Goal: Task Accomplishment & Management: Manage account settings

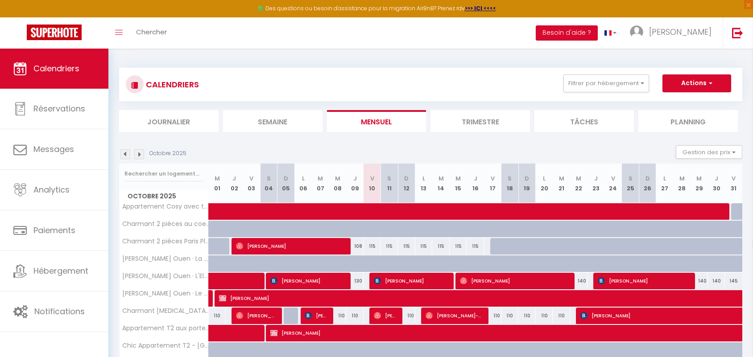
select select "fr"
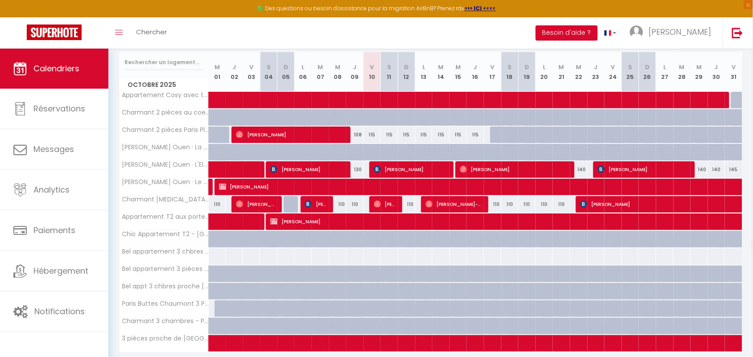
scroll to position [145, 0]
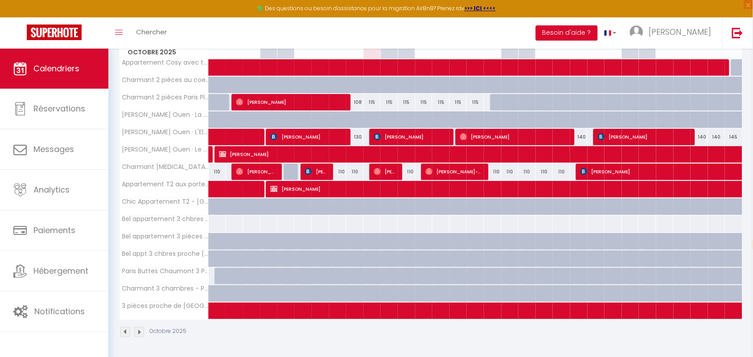
click at [137, 334] on img at bounding box center [139, 332] width 10 height 10
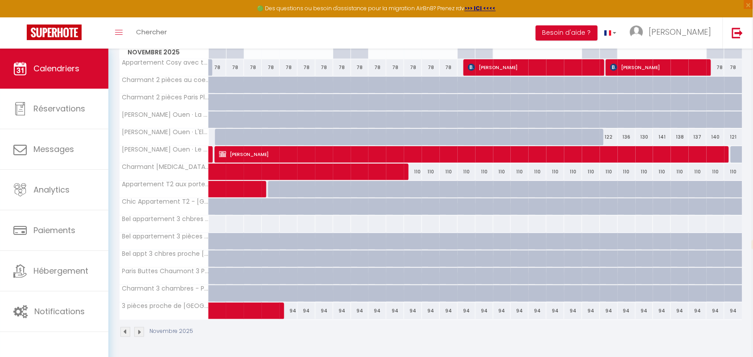
click at [292, 137] on div at bounding box center [295, 142] width 18 height 17
select select "1"
type input "Mer 05 Novembre 2025"
type input "Jeu 06 Novembre 2025"
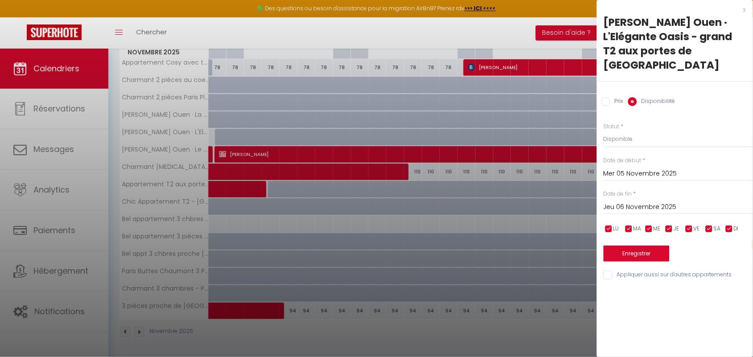
click at [743, 12] on div "x" at bounding box center [671, 9] width 149 height 11
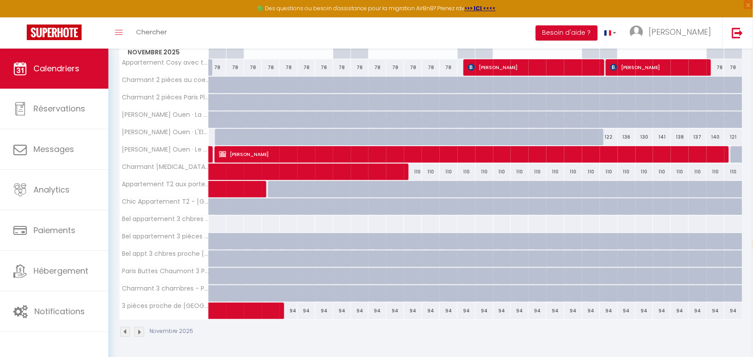
scroll to position [90, 0]
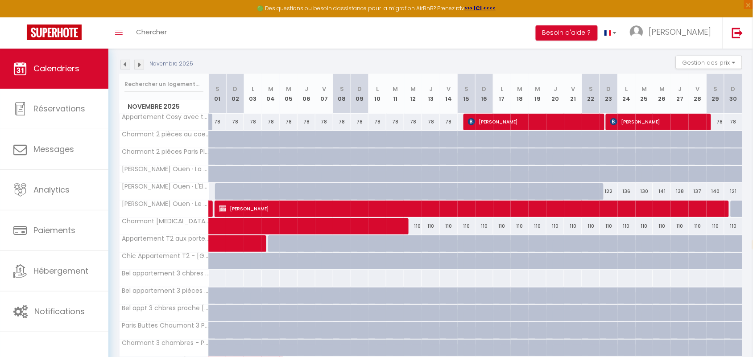
click at [353, 193] on div at bounding box center [360, 191] width 18 height 17
select select "1"
type input "Dim 09 Novembre 2025"
type input "Lun 10 Novembre 2025"
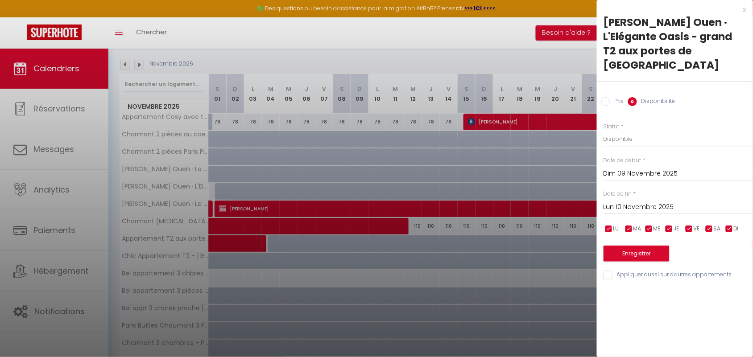
click at [636, 168] on input "Dim 09 Novembre 2025" at bounding box center [678, 174] width 149 height 12
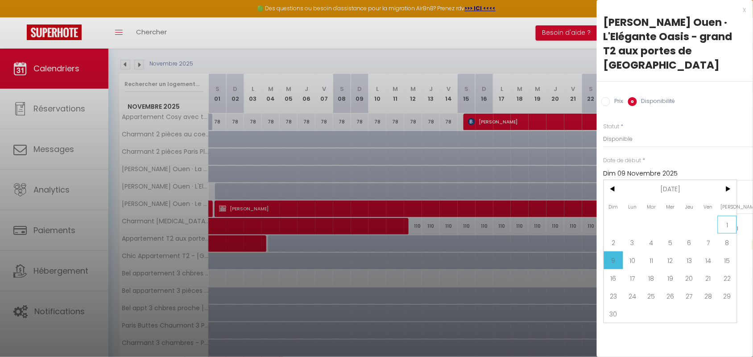
click at [725, 216] on span "1" at bounding box center [727, 225] width 19 height 18
type input "[DATE]"
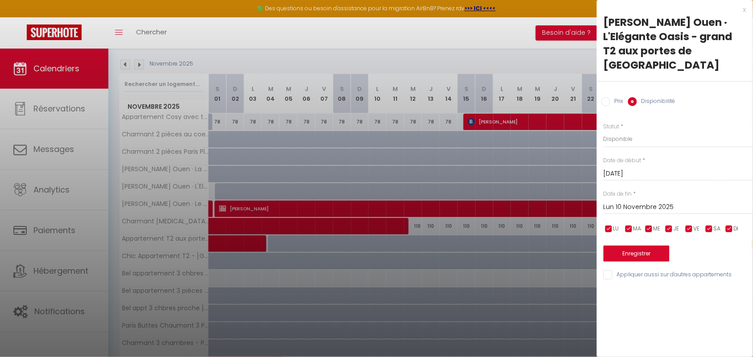
click at [650, 202] on input "Lun 10 Novembre 2025" at bounding box center [678, 208] width 149 height 12
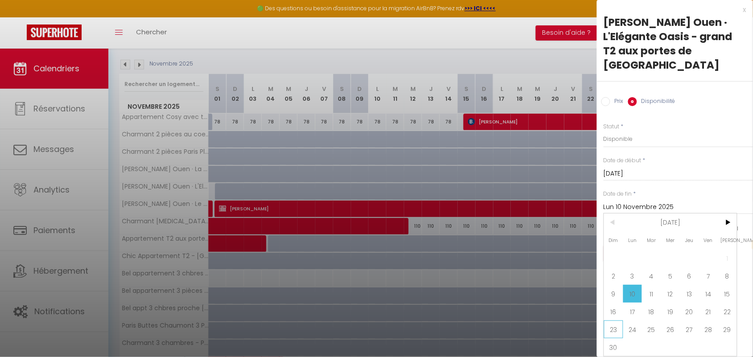
click at [617, 321] on span "23" at bounding box center [613, 330] width 19 height 18
type input "Dim 23 Novembre 2025"
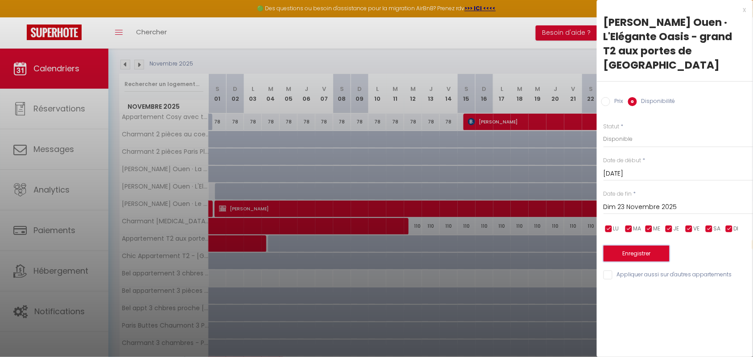
click at [630, 246] on button "Enregistrer" at bounding box center [637, 254] width 66 height 16
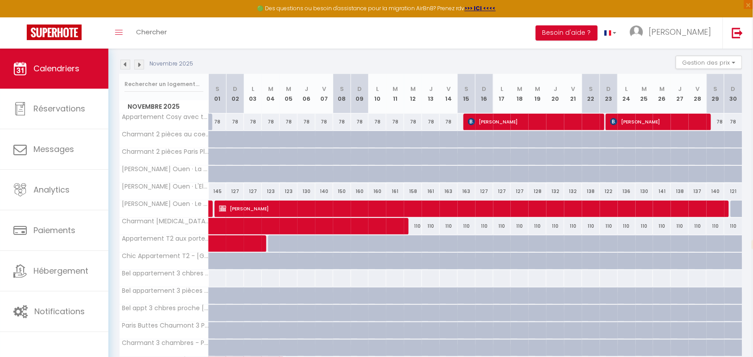
click at [217, 193] on div "145" at bounding box center [218, 191] width 18 height 17
select select "1"
type input "[DATE]"
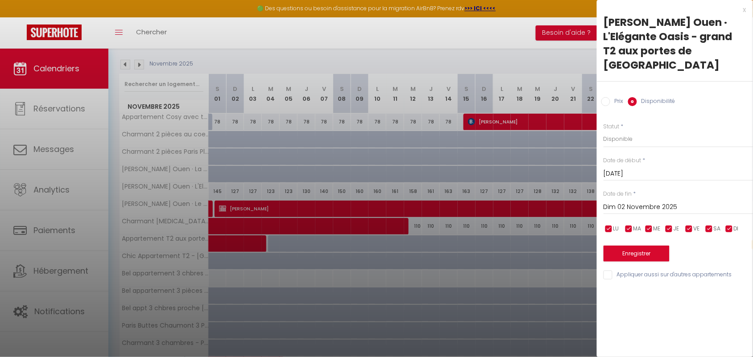
click at [638, 202] on input "Dim 02 Novembre 2025" at bounding box center [678, 208] width 149 height 12
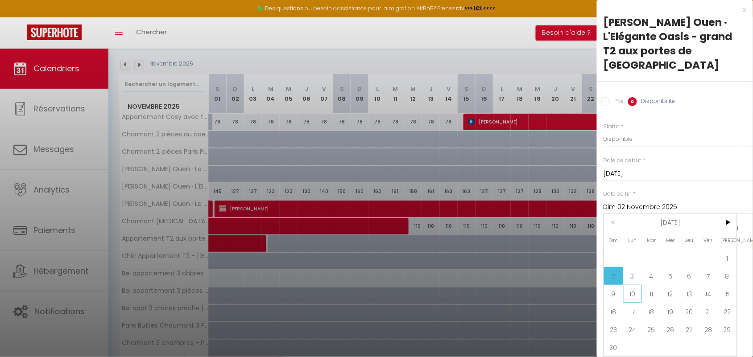
click at [636, 285] on span "10" at bounding box center [632, 294] width 19 height 18
type input "Lun 10 Novembre 2025"
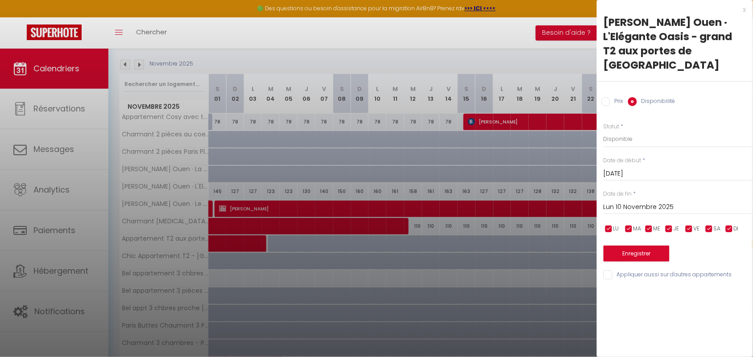
click at [608, 97] on input "Prix" at bounding box center [605, 101] width 9 height 9
radio input "true"
radio input "false"
click at [614, 131] on input "145" at bounding box center [678, 139] width 149 height 16
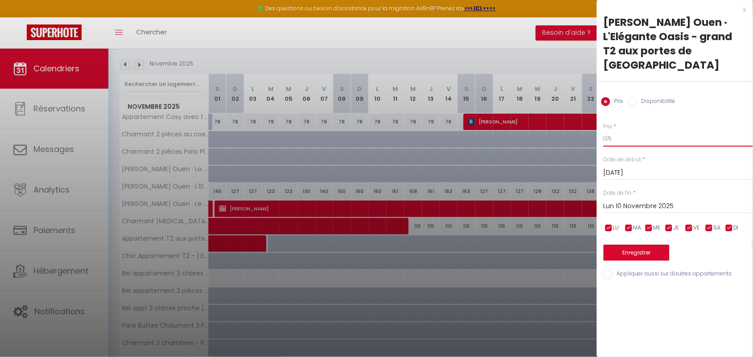
type input "125"
click at [634, 245] on button "Enregistrer" at bounding box center [637, 253] width 66 height 16
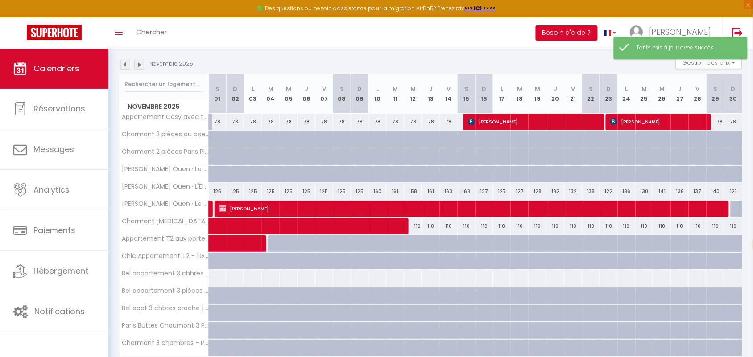
scroll to position [145, 0]
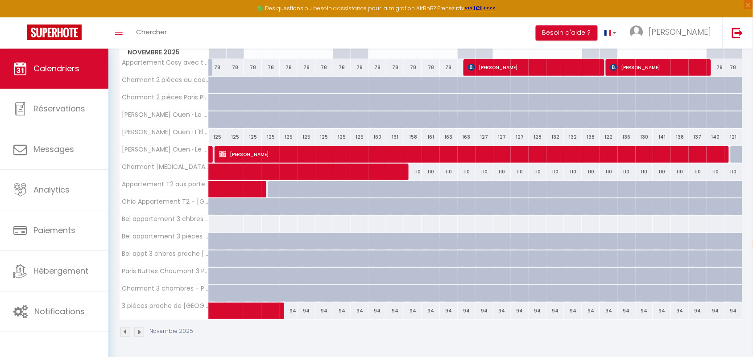
click at [125, 335] on img at bounding box center [125, 332] width 10 height 10
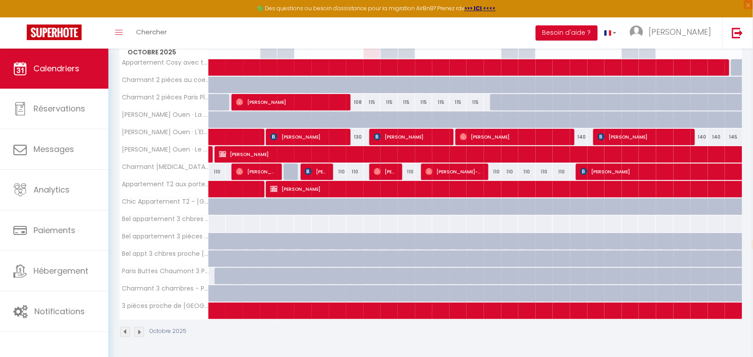
click at [703, 137] on div "140" at bounding box center [698, 137] width 17 height 17
type input "140"
type input "Mer 29 Octobre 2025"
type input "Jeu 30 Octobre 2025"
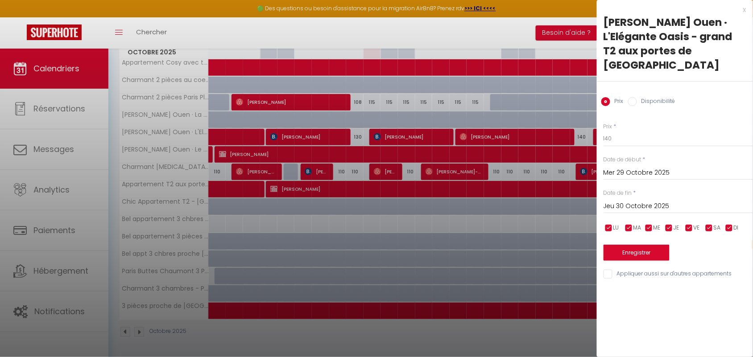
click at [743, 12] on div "x" at bounding box center [671, 9] width 149 height 11
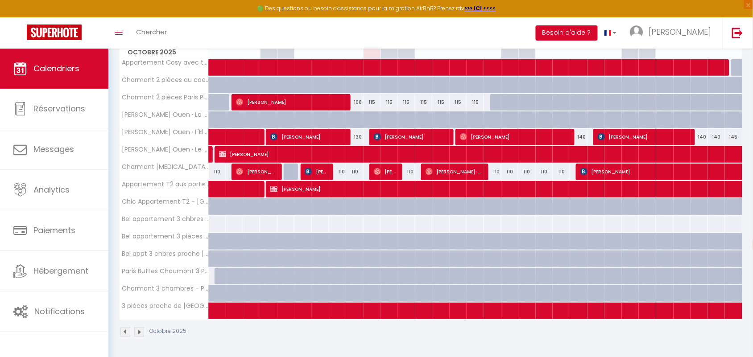
click at [703, 137] on div "140" at bounding box center [698, 137] width 17 height 17
type input "140"
type input "Mer 29 Octobre 2025"
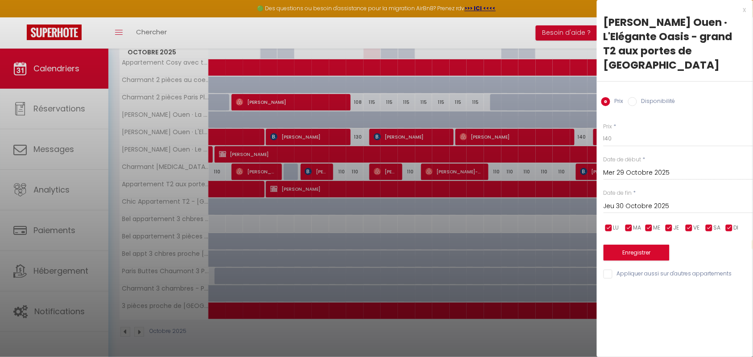
click at [627, 201] on input "Jeu 30 Octobre 2025" at bounding box center [678, 207] width 149 height 12
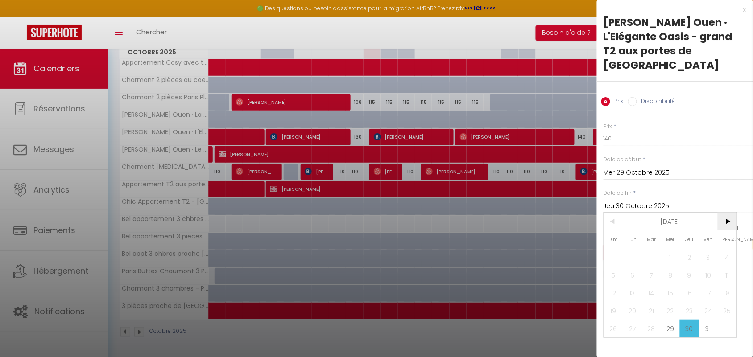
click at [731, 213] on span ">" at bounding box center [727, 222] width 19 height 18
click at [725, 248] on span "1" at bounding box center [727, 257] width 19 height 18
type input "[DATE]"
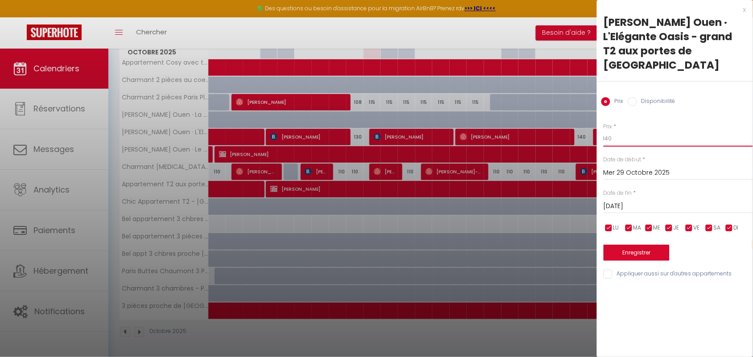
click at [618, 131] on input "140" at bounding box center [678, 139] width 149 height 16
type input "125"
click at [645, 245] on button "Enregistrer" at bounding box center [637, 253] width 66 height 16
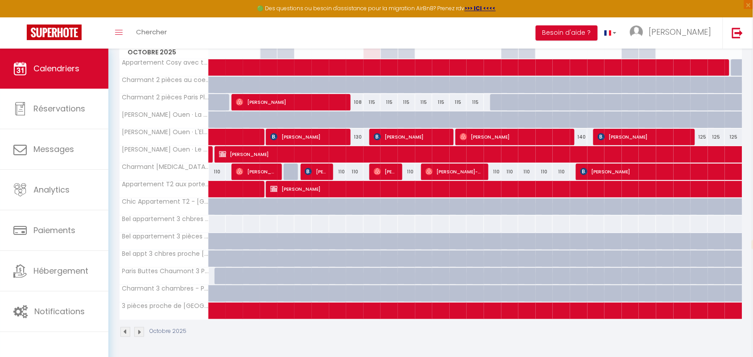
click at [141, 332] on img at bounding box center [139, 332] width 10 height 10
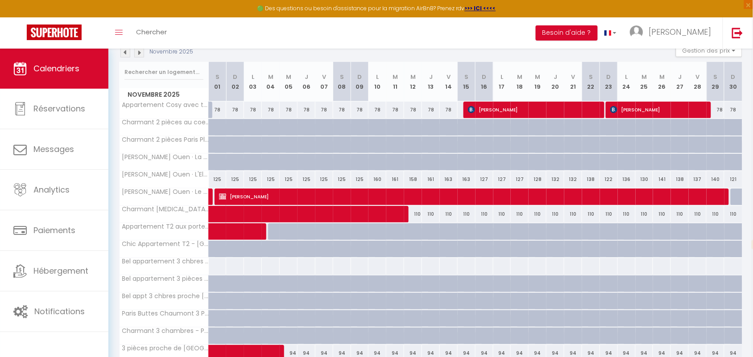
scroll to position [90, 0]
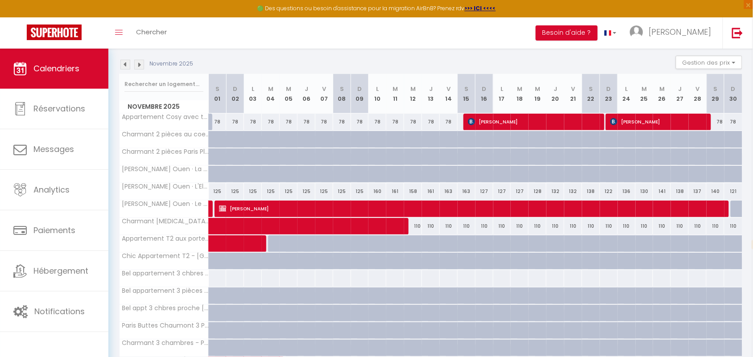
click at [378, 190] on div "160" at bounding box center [377, 191] width 18 height 17
type input "160"
type input "Lun 10 Novembre 2025"
type input "[DATE]"
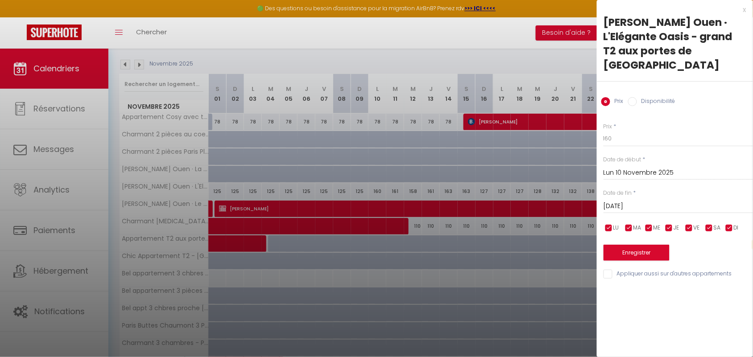
click at [748, 10] on div "x [PERSON_NAME] Ouen · L'Elégante Oasis - grand T2 aux portes de Paris Prix Dis…" at bounding box center [675, 144] width 156 height 289
click at [745, 10] on div "x" at bounding box center [671, 9] width 149 height 11
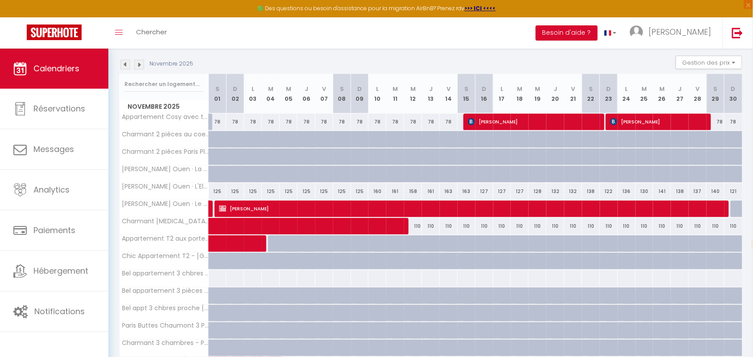
click at [380, 191] on div "160" at bounding box center [377, 191] width 18 height 17
type input "160"
type input "Lun 10 Novembre 2025"
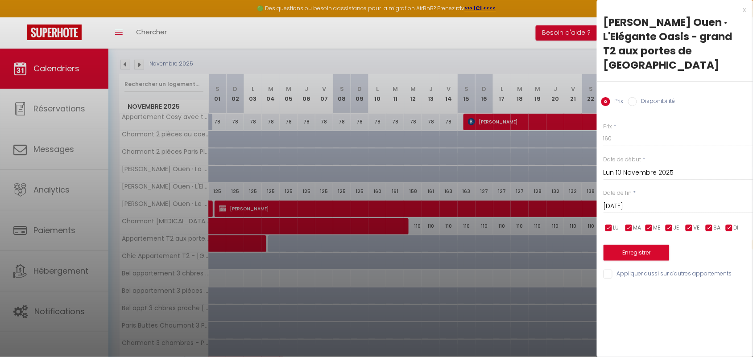
click at [614, 201] on input "[DATE]" at bounding box center [678, 207] width 149 height 12
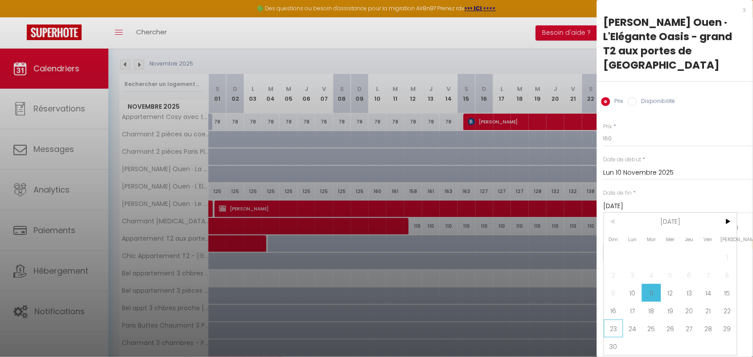
click at [612, 320] on span "23" at bounding box center [613, 329] width 19 height 18
type input "Dim 23 Novembre 2025"
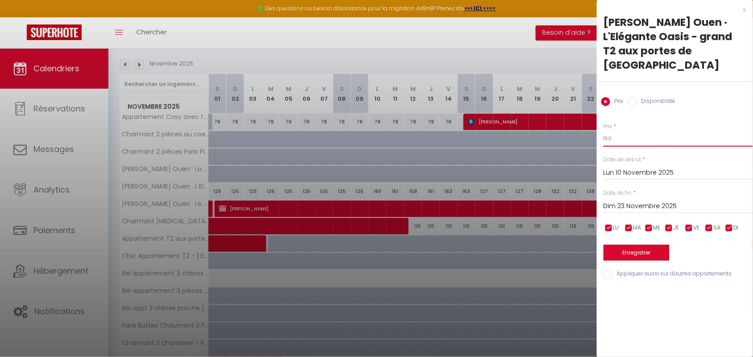
click at [616, 131] on input "160" at bounding box center [678, 139] width 149 height 16
type input "135"
click at [630, 245] on button "Enregistrer" at bounding box center [637, 253] width 66 height 16
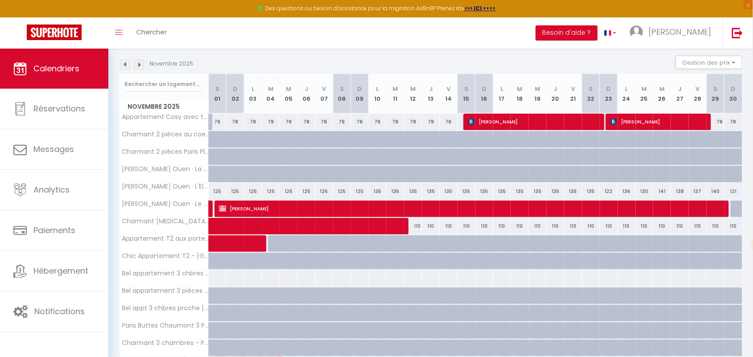
scroll to position [145, 0]
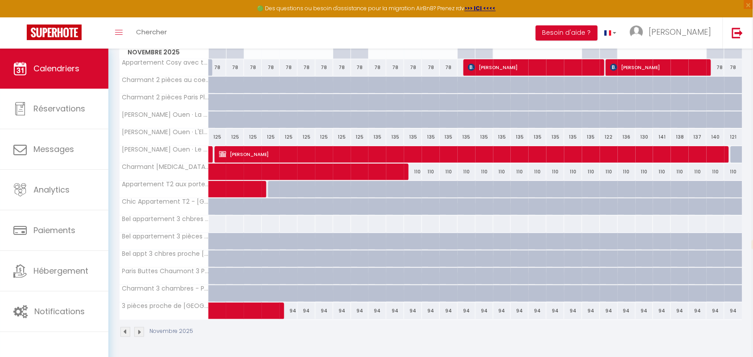
click at [141, 334] on img at bounding box center [139, 332] width 10 height 10
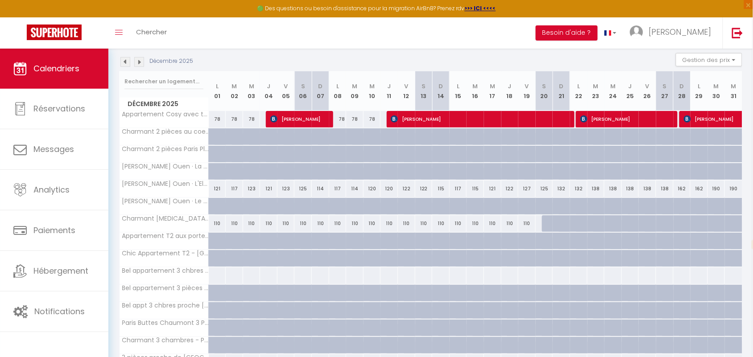
scroll to position [90, 0]
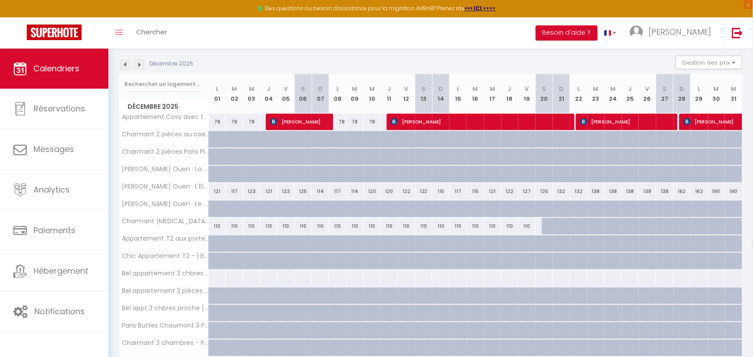
click at [598, 190] on div "138" at bounding box center [595, 191] width 17 height 17
type input "138"
type input "[DATE]"
type input "Mer 24 Décembre 2025"
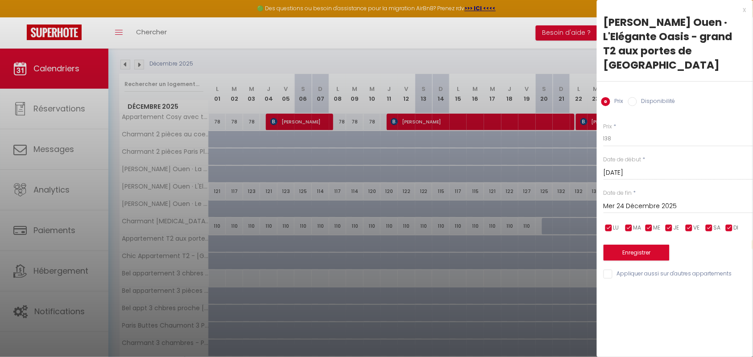
click at [746, 10] on div "x [PERSON_NAME] Ouen · L'Elégante Oasis - grand T2 aux portes de Paris Prix Dis…" at bounding box center [675, 144] width 156 height 289
click at [742, 10] on div "x" at bounding box center [671, 9] width 149 height 11
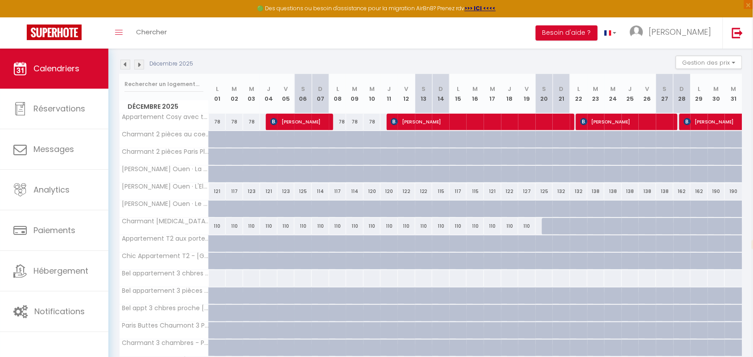
click at [612, 191] on div "138" at bounding box center [612, 191] width 17 height 17
type input "138"
type input "Mer 24 Décembre 2025"
type input "Jeu 25 Décembre 2025"
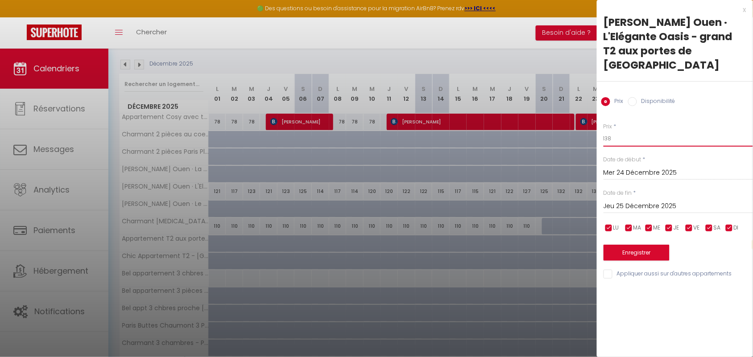
click at [616, 131] on input "138" at bounding box center [678, 139] width 149 height 16
type input "150"
click at [628, 201] on input "Jeu 25 Décembre 2025" at bounding box center [678, 207] width 149 height 12
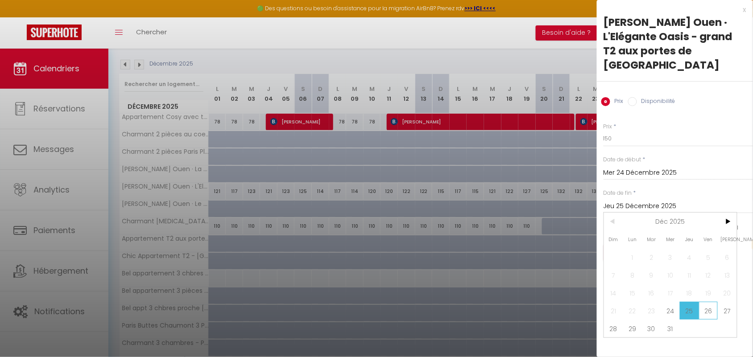
click at [711, 302] on span "26" at bounding box center [708, 311] width 19 height 18
type input "Ven 26 Décembre 2025"
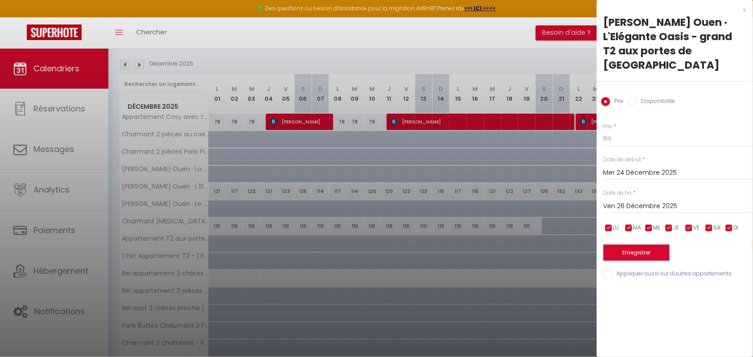
click at [641, 245] on button "Enregistrer" at bounding box center [637, 253] width 66 height 16
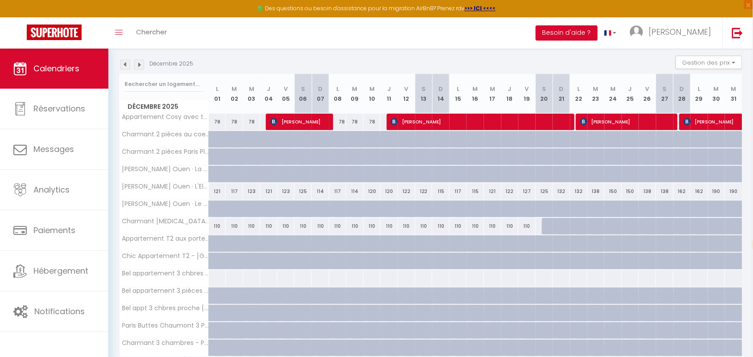
click at [702, 191] on div "162" at bounding box center [698, 191] width 17 height 17
type input "162"
type input "Lun 29 Décembre 2025"
type input "[DATE]"
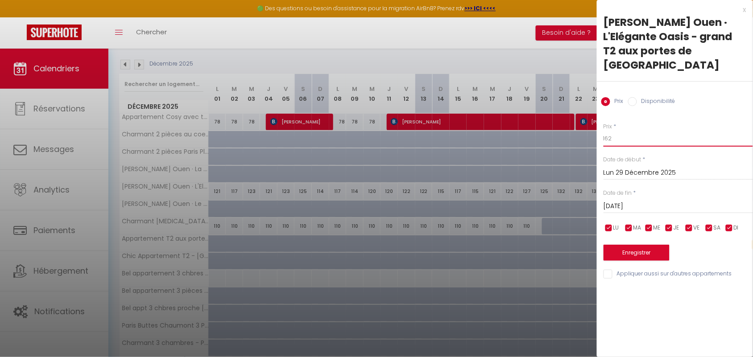
drag, startPoint x: 611, startPoint y: 124, endPoint x: 616, endPoint y: 144, distance: 20.6
click at [611, 131] on input "162" at bounding box center [678, 139] width 149 height 16
type input "170"
click at [620, 245] on button "Enregistrer" at bounding box center [637, 253] width 66 height 16
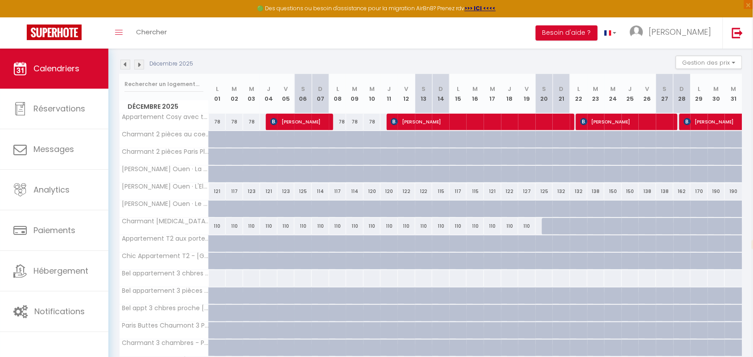
click at [718, 190] on div "190" at bounding box center [716, 191] width 17 height 17
type input "190"
type input "[DATE]"
type input "Mer 31 Décembre 2025"
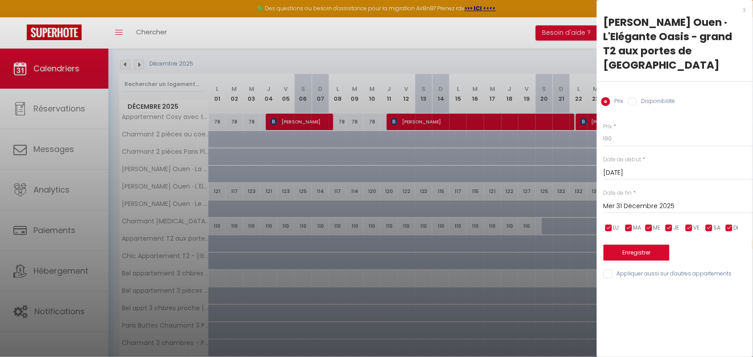
drag, startPoint x: 746, startPoint y: 10, endPoint x: 745, endPoint y: 21, distance: 11.2
click at [745, 10] on div "x" at bounding box center [671, 9] width 149 height 11
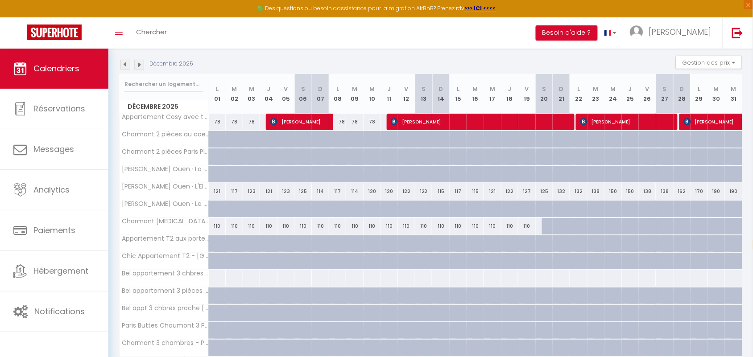
click at [736, 192] on div "190" at bounding box center [733, 191] width 17 height 17
type input "190"
type input "Mer 31 Décembre 2025"
type input "Jeu 01 Janvier 2026"
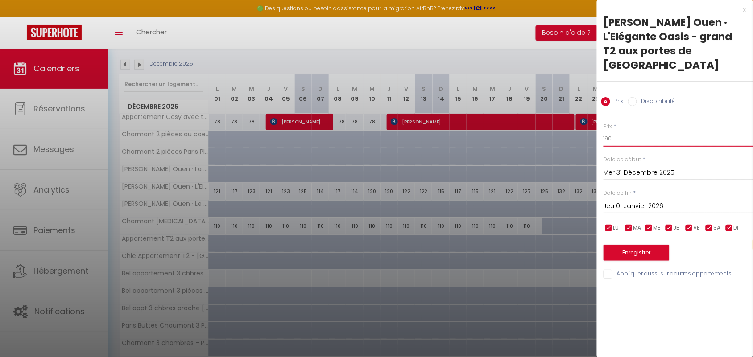
drag, startPoint x: 614, startPoint y: 126, endPoint x: 591, endPoint y: 127, distance: 23.2
click at [591, 127] on body "🟢 Des questions ou besoin d'assistance pour la migration AirBnB? Prenez rdv >>>…" at bounding box center [376, 185] width 753 height 453
type input "210"
click at [657, 245] on button "Enregistrer" at bounding box center [637, 253] width 66 height 16
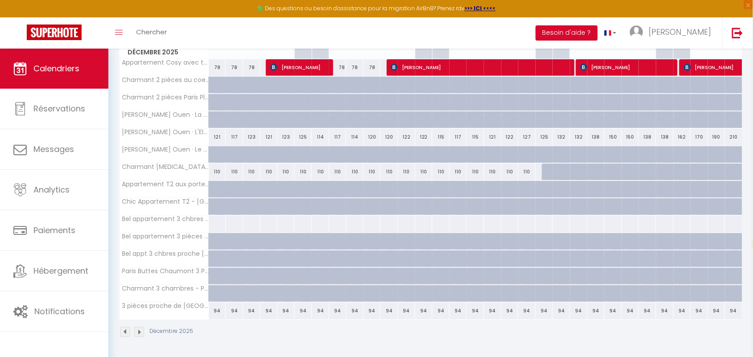
scroll to position [145, 0]
click at [140, 332] on img at bounding box center [139, 332] width 10 height 10
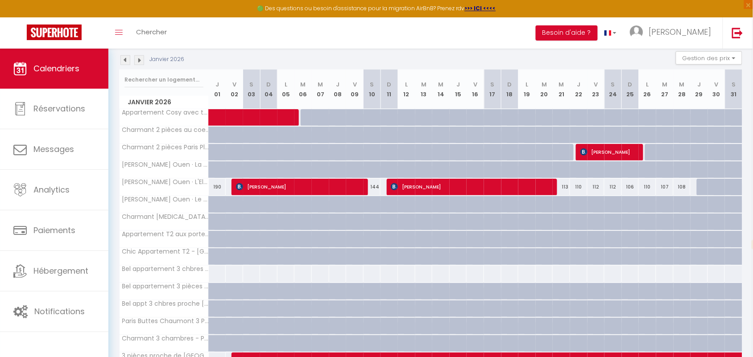
scroll to position [90, 0]
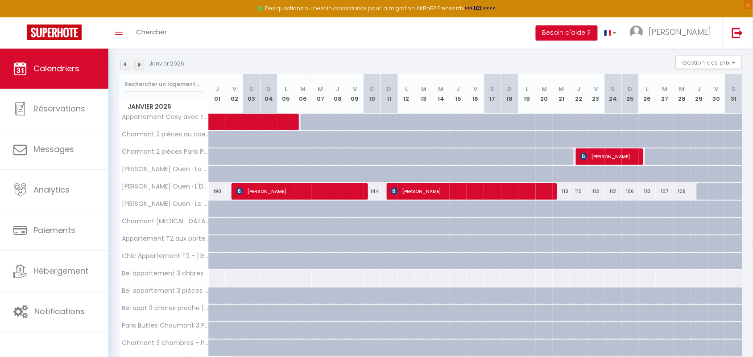
click at [219, 193] on div "190" at bounding box center [217, 191] width 17 height 17
type input "190"
type input "Jeu 01 Janvier 2026"
type input "Ven 02 Janvier 2026"
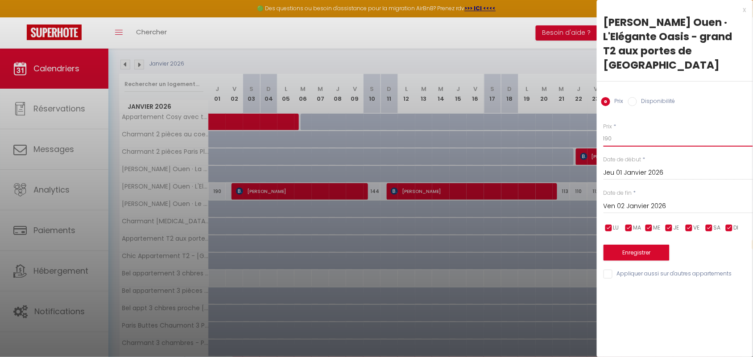
drag, startPoint x: 612, startPoint y: 123, endPoint x: 583, endPoint y: 121, distance: 28.6
click at [583, 121] on body "🟢 Des questions ou besoin d'assistance pour la migration AirBnB? Prenez rdv >>>…" at bounding box center [376, 185] width 753 height 453
click at [583, 121] on div at bounding box center [376, 178] width 753 height 357
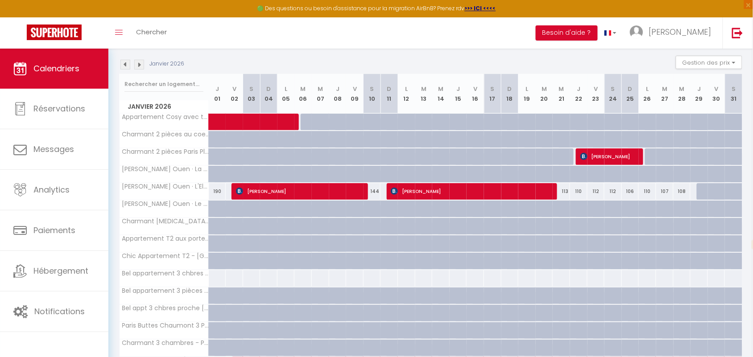
click at [218, 191] on div "190" at bounding box center [217, 191] width 17 height 17
type input "190"
type input "Jeu 01 Janvier 2026"
type input "Ven 02 Janvier 2026"
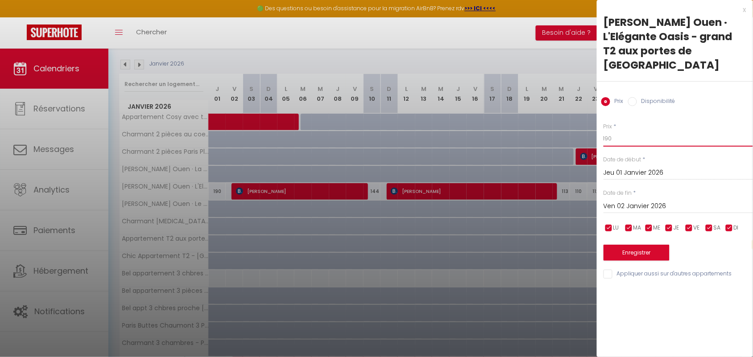
click at [595, 124] on body "🟢 Des questions ou besoin d'assistance pour la migration AirBnB? Prenez rdv >>>…" at bounding box center [376, 185] width 753 height 453
type input "210"
click at [641, 245] on button "Enregistrer" at bounding box center [637, 253] width 66 height 16
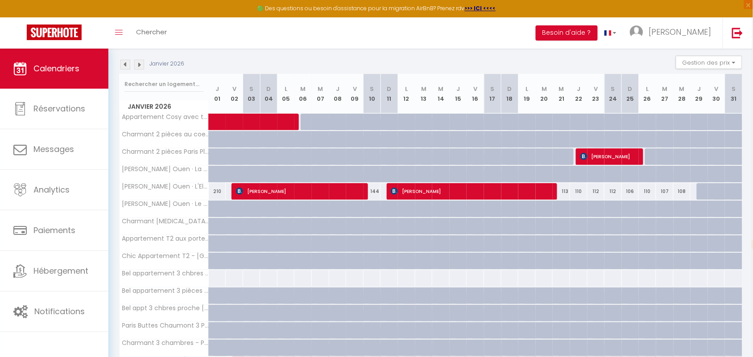
scroll to position [145, 0]
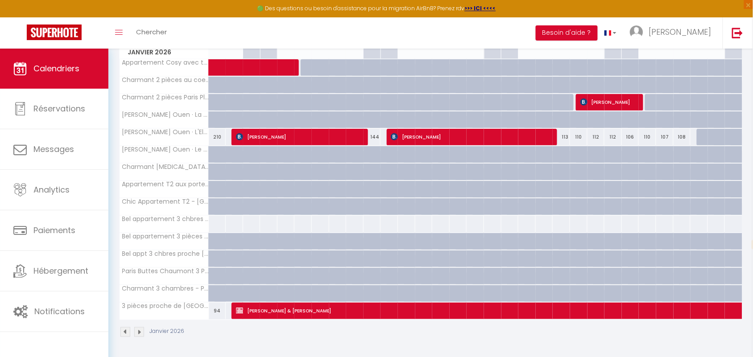
click at [121, 331] on img at bounding box center [125, 332] width 10 height 10
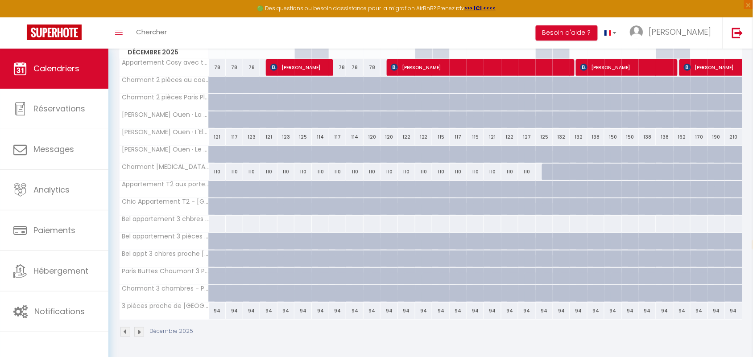
click at [126, 332] on img at bounding box center [125, 332] width 10 height 10
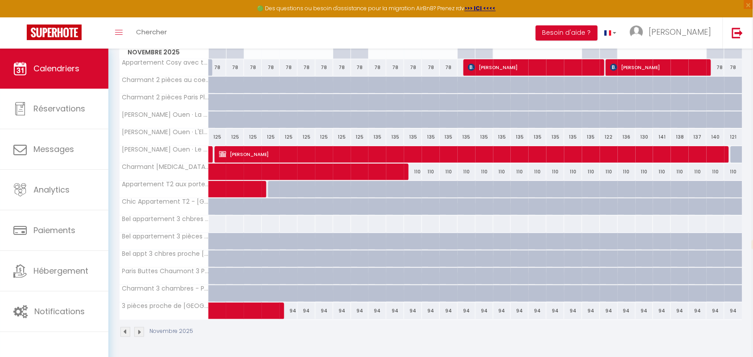
click at [123, 331] on img at bounding box center [125, 332] width 10 height 10
